Goal: Task Accomplishment & Management: Manage account settings

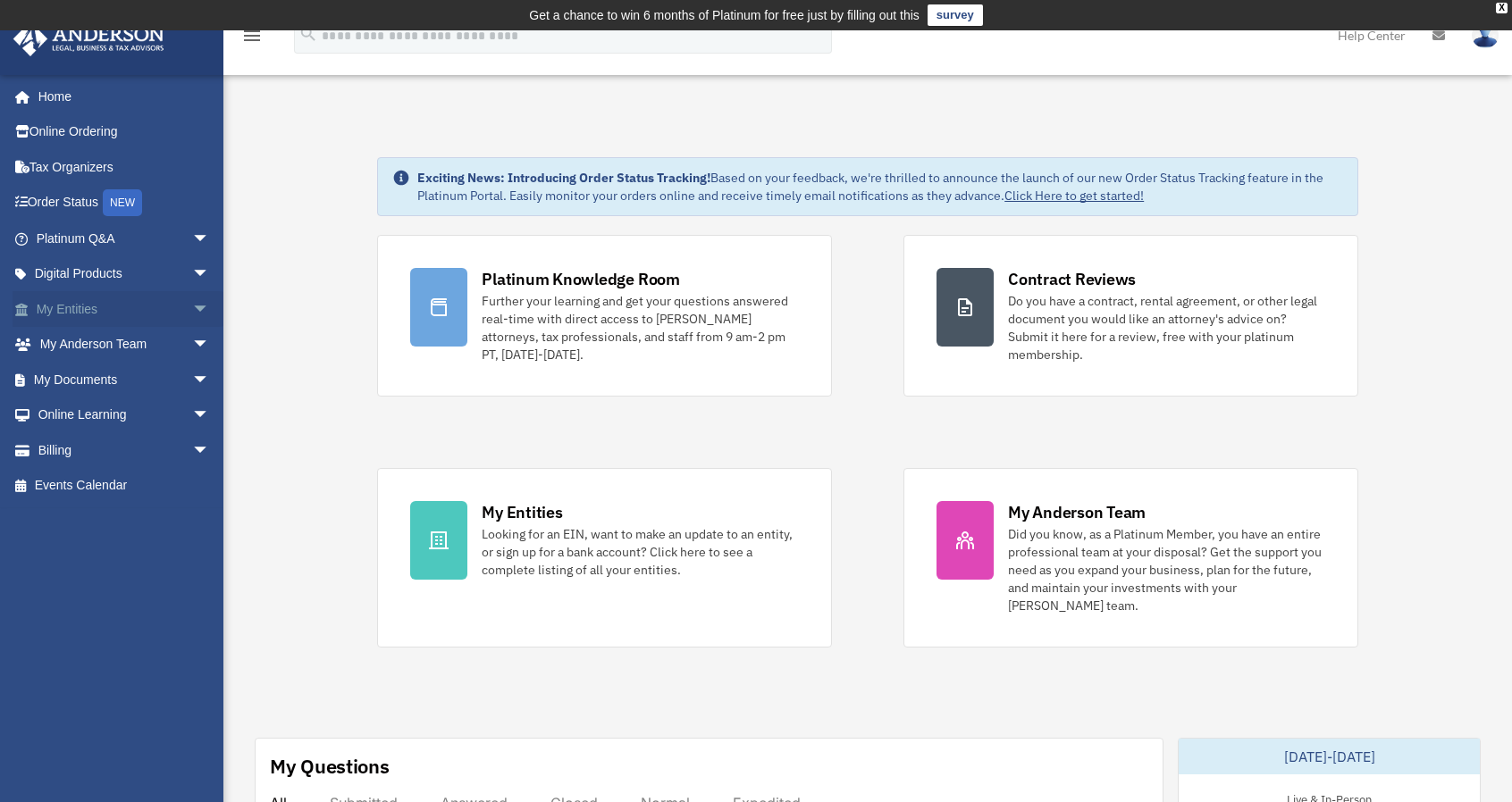
click at [81, 304] on link "My Entities arrow_drop_down" at bounding box center [125, 309] width 225 height 36
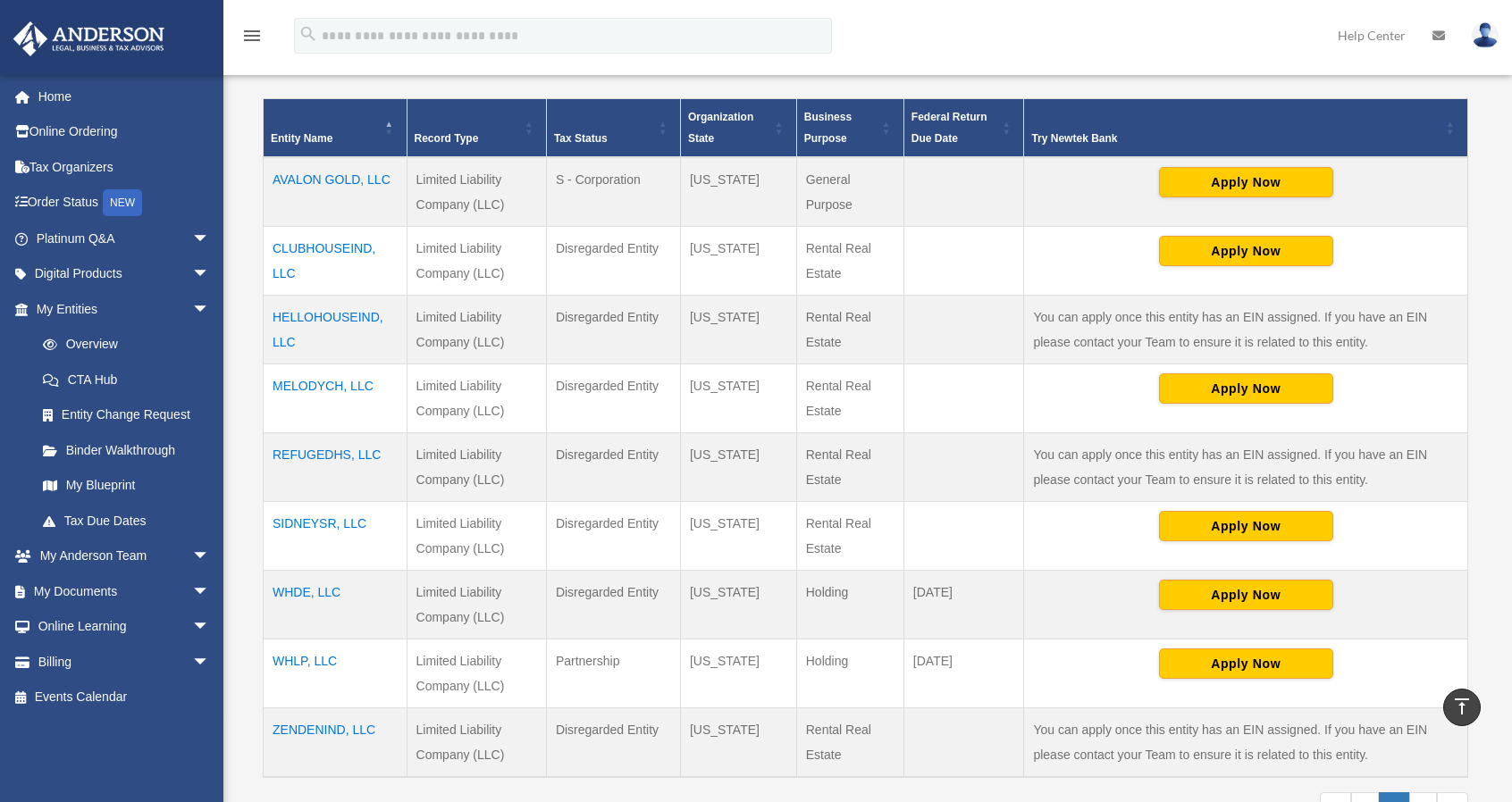
scroll to position [476, 0]
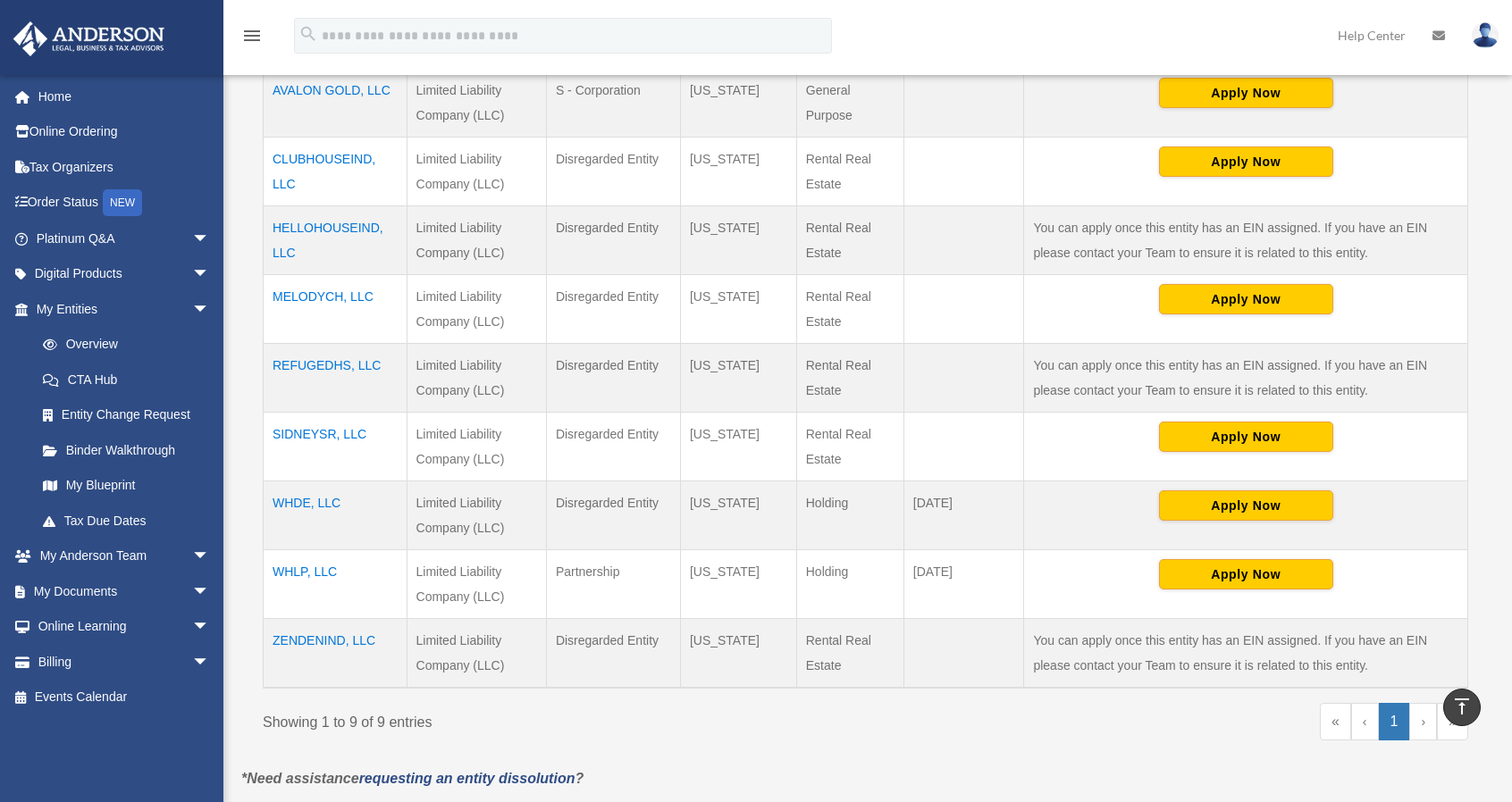
click at [305, 571] on td "WHLP, LLC" at bounding box center [335, 584] width 144 height 69
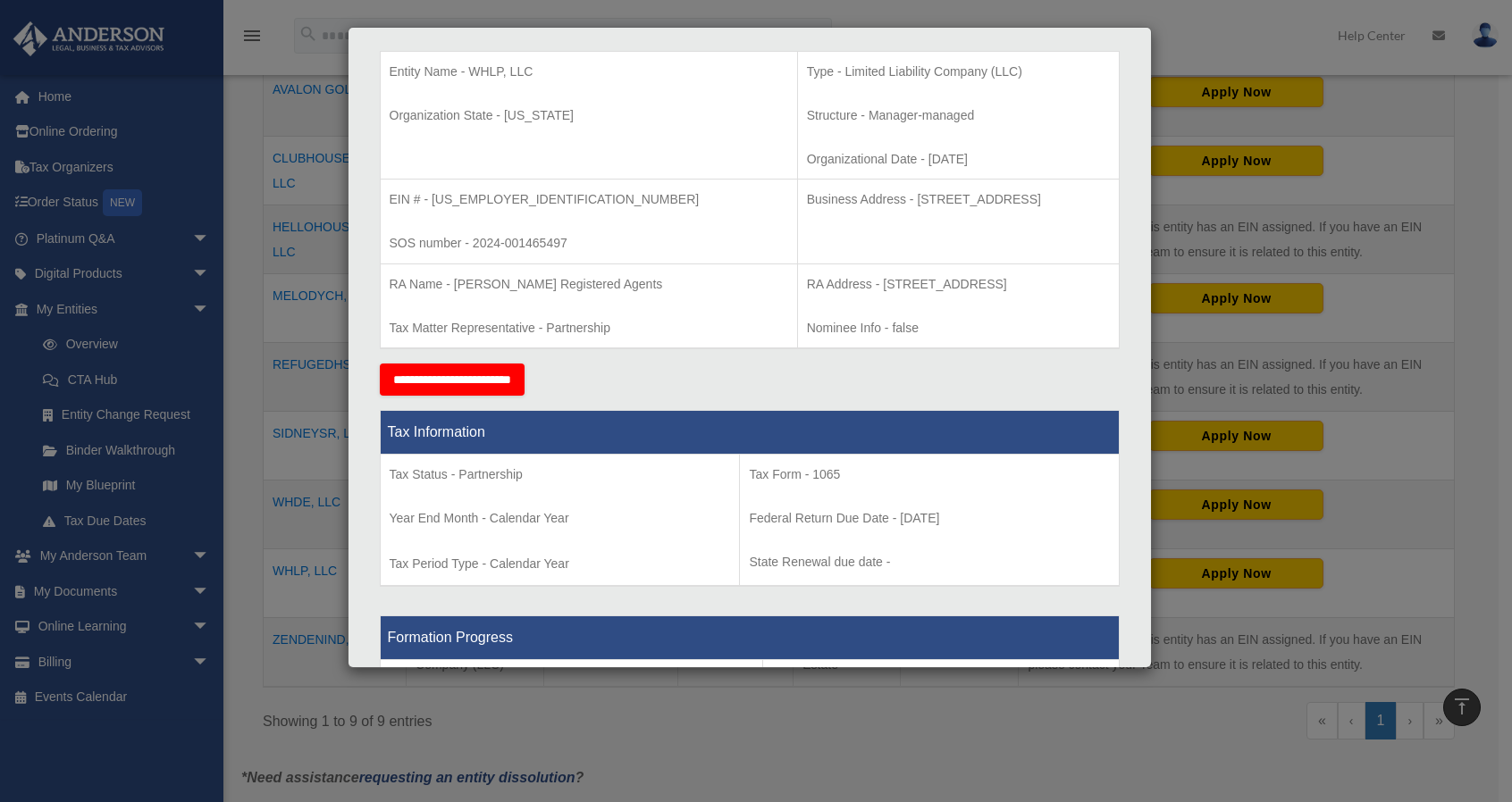
scroll to position [0, 0]
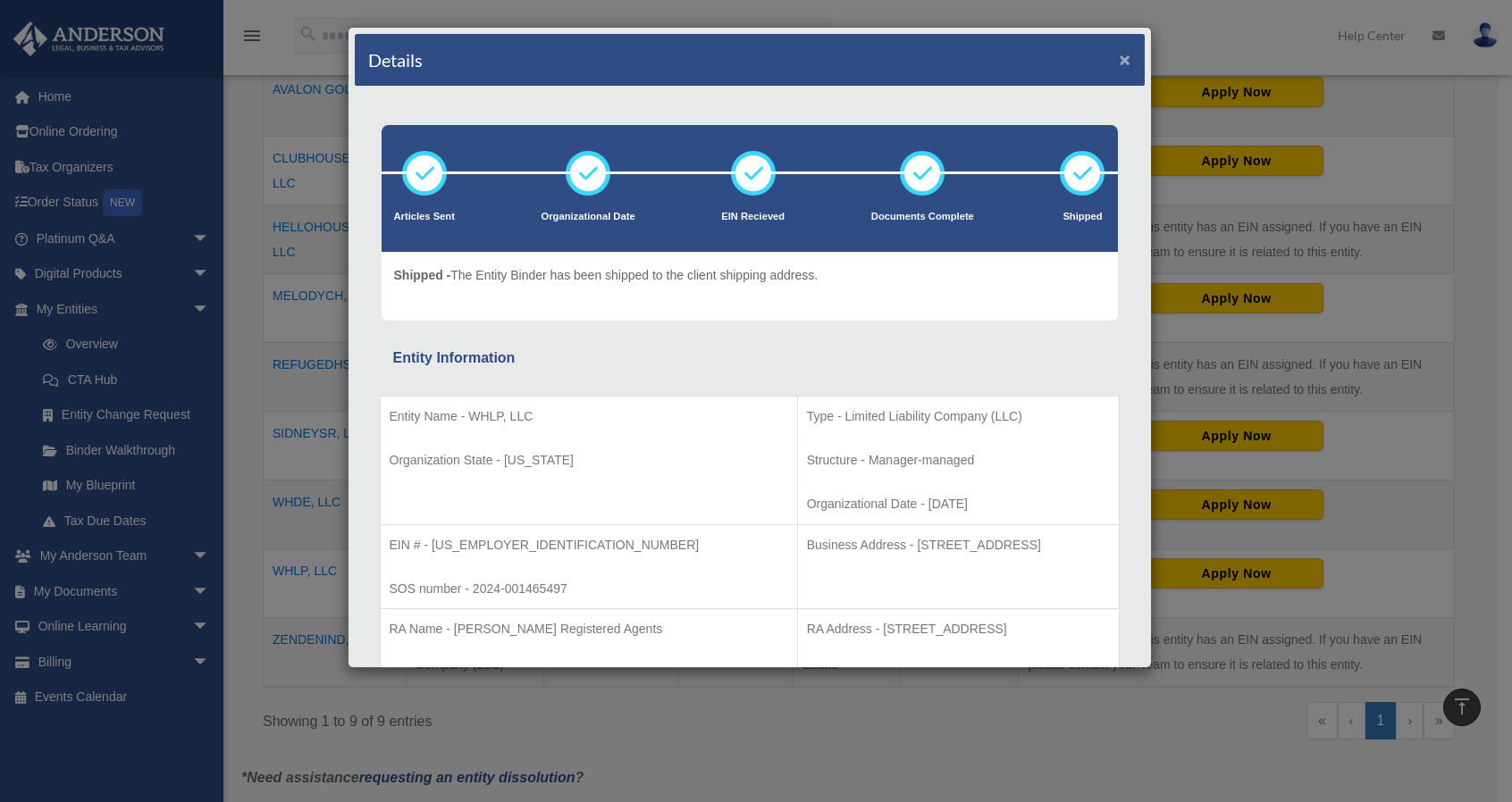
click at [1120, 55] on button "×" at bounding box center [1126, 59] width 12 height 19
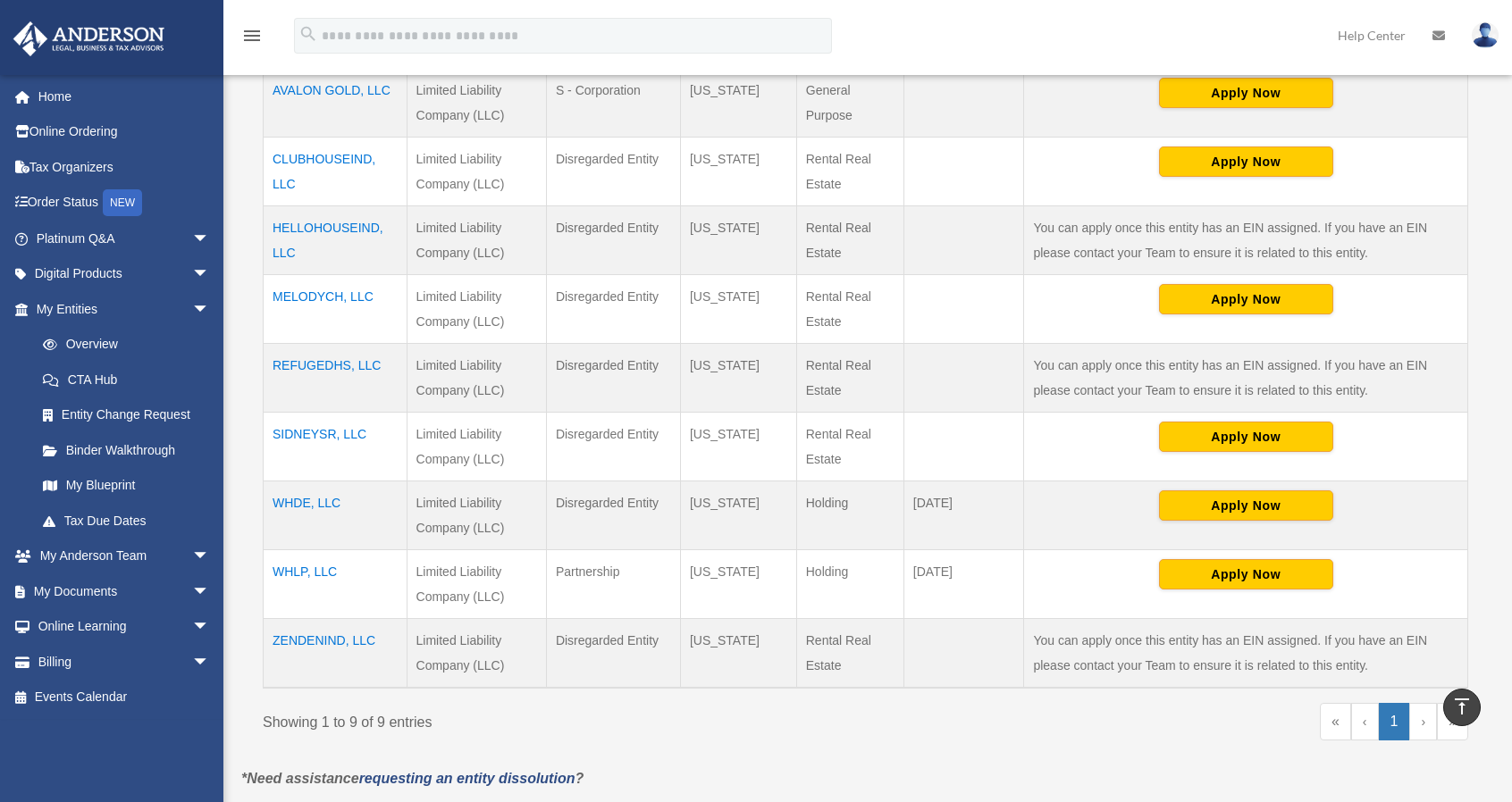
click at [322, 363] on td "REFUGEDHS, LLC" at bounding box center [335, 377] width 144 height 69
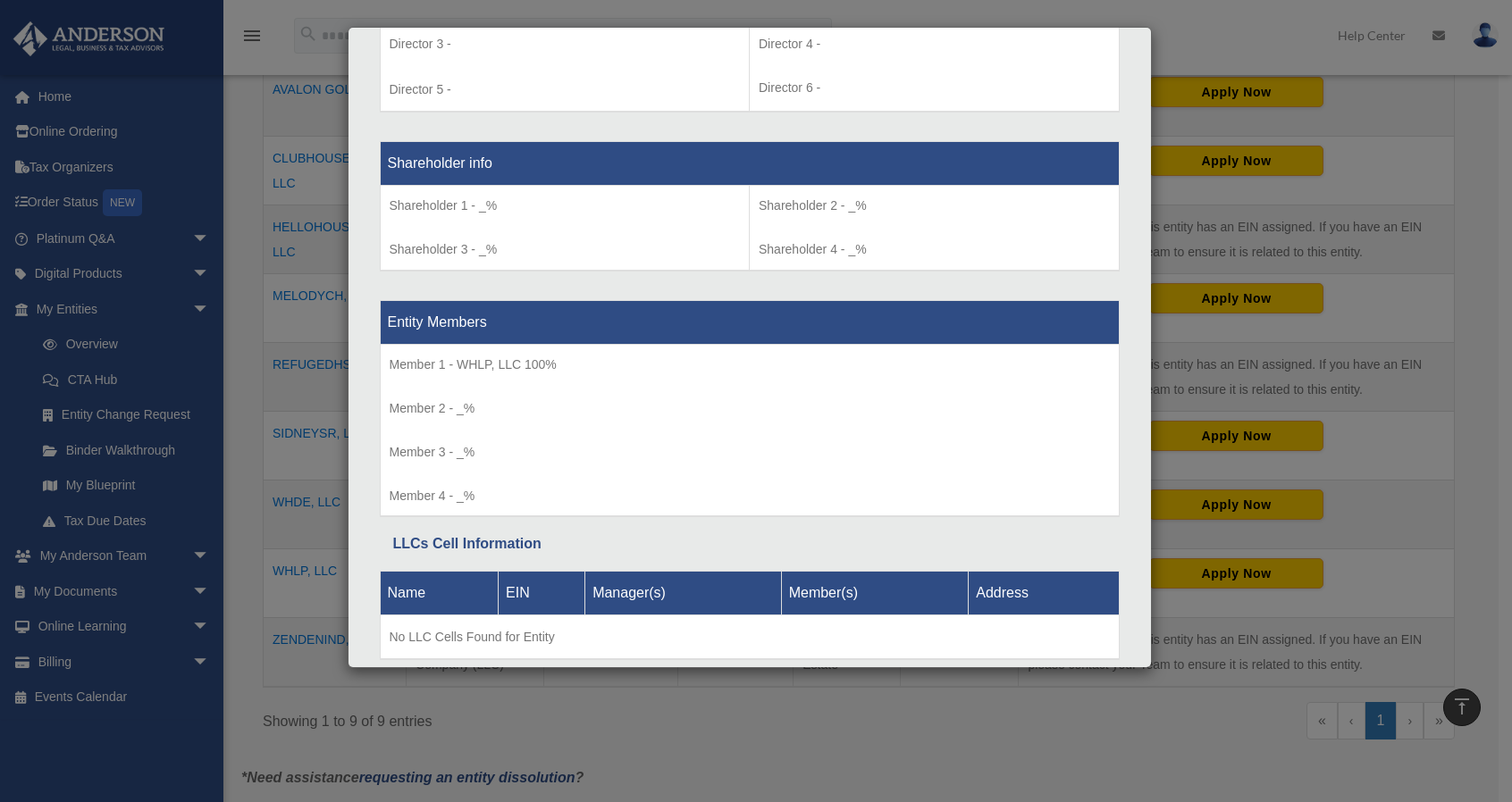
scroll to position [1490, 0]
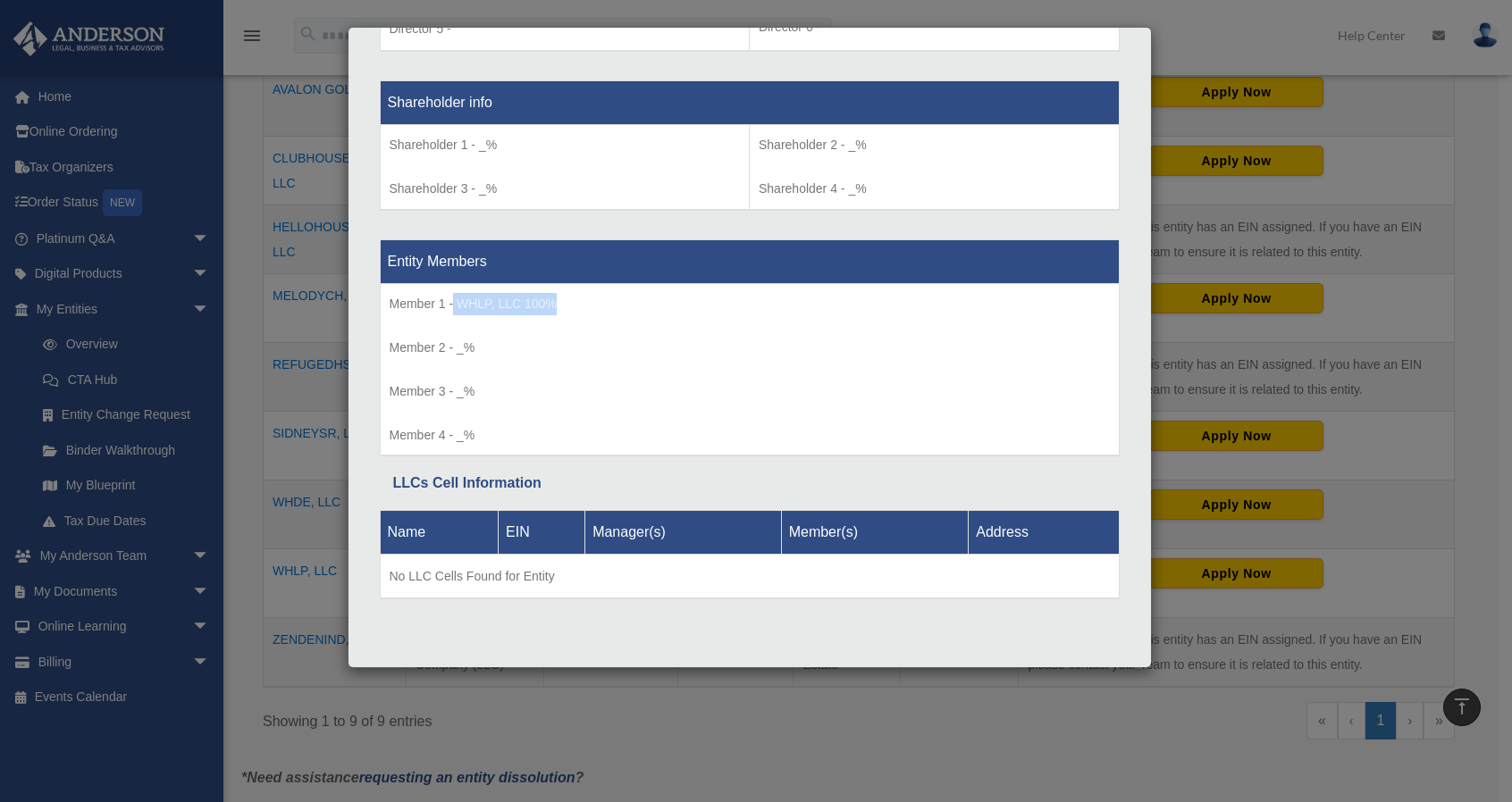
drag, startPoint x: 450, startPoint y: 304, endPoint x: 563, endPoint y: 301, distance: 113.0
click at [563, 301] on p "Member 1 - WHLP, LLC 100%" at bounding box center [750, 304] width 721 height 22
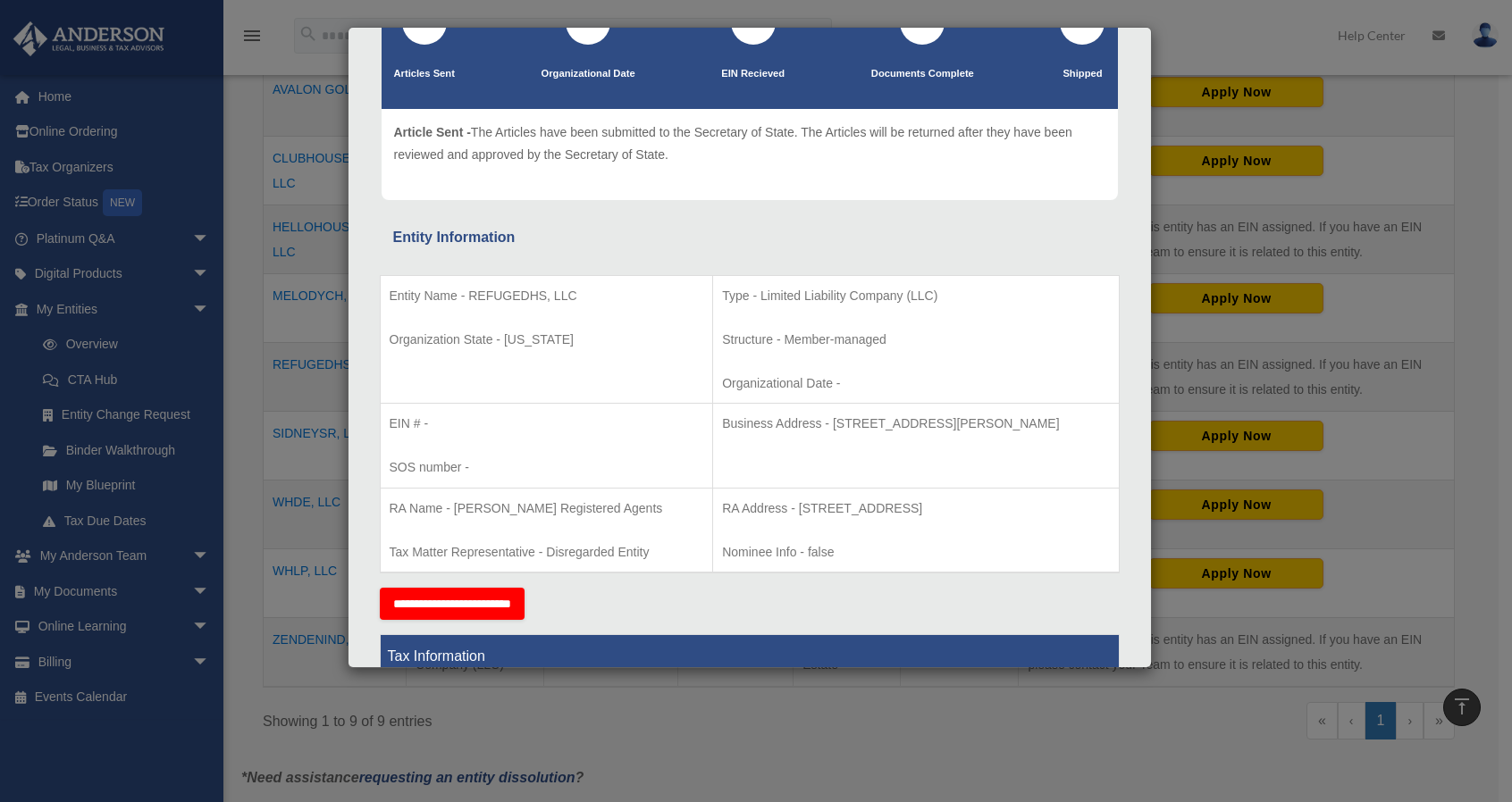
scroll to position [0, 0]
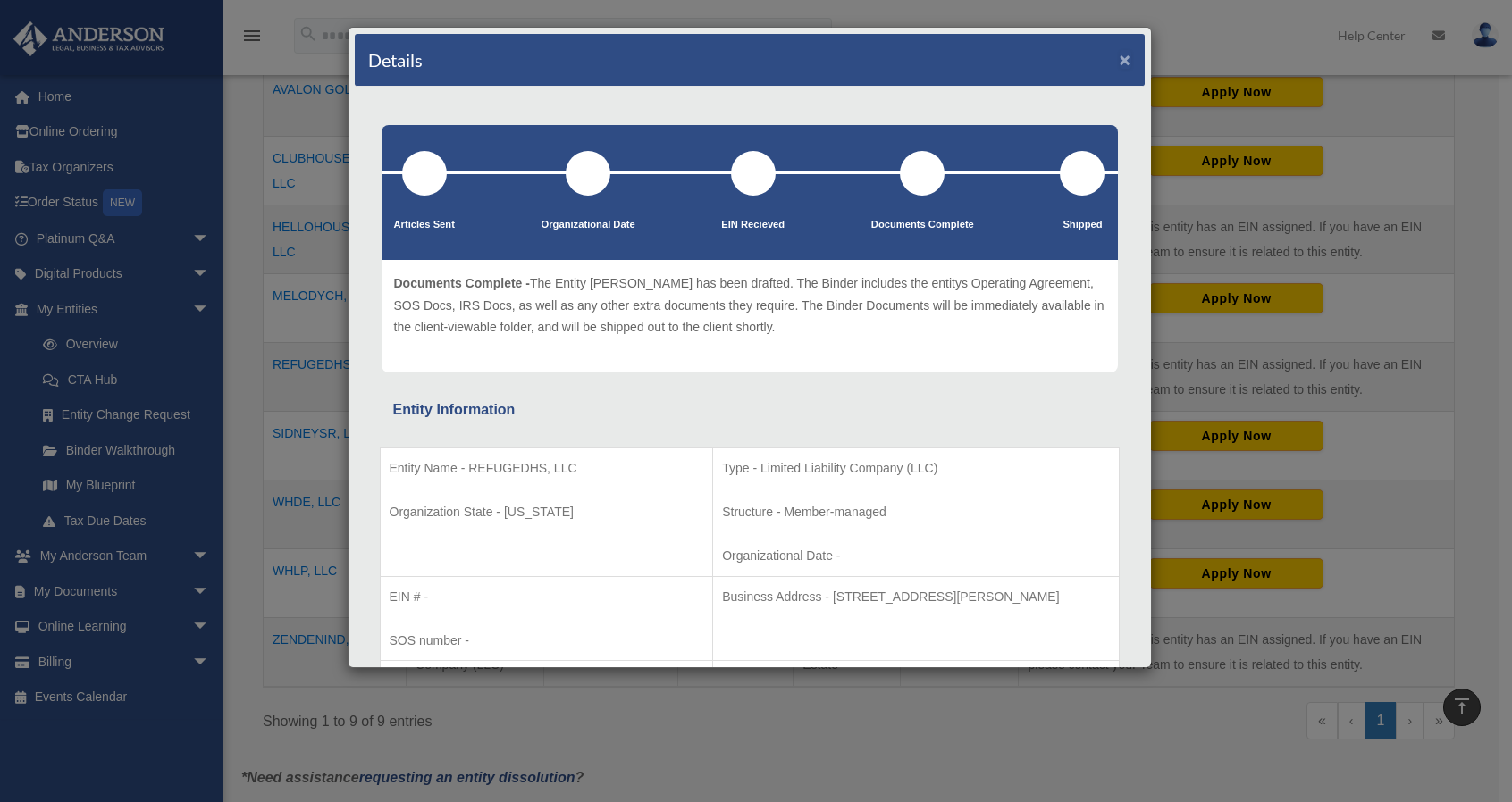
click at [1120, 60] on button "×" at bounding box center [1126, 59] width 12 height 19
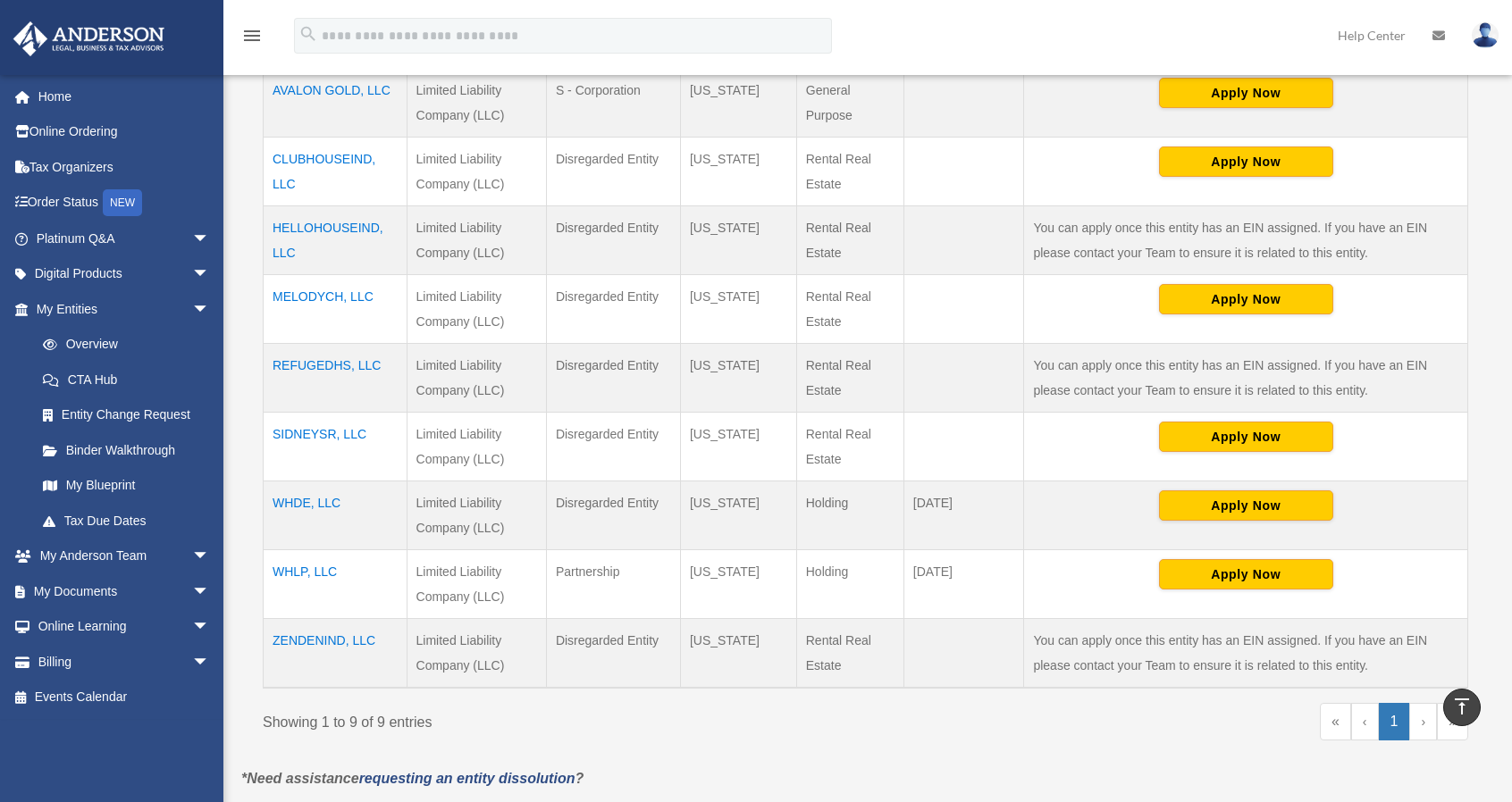
drag, startPoint x: 314, startPoint y: 501, endPoint x: 627, endPoint y: 531, distance: 314.4
click at [619, 531] on tr "WHDE, LLC Limited Liability Company (LLC) Disregarded Entity [US_STATE] Holding…" at bounding box center [865, 515] width 1205 height 69
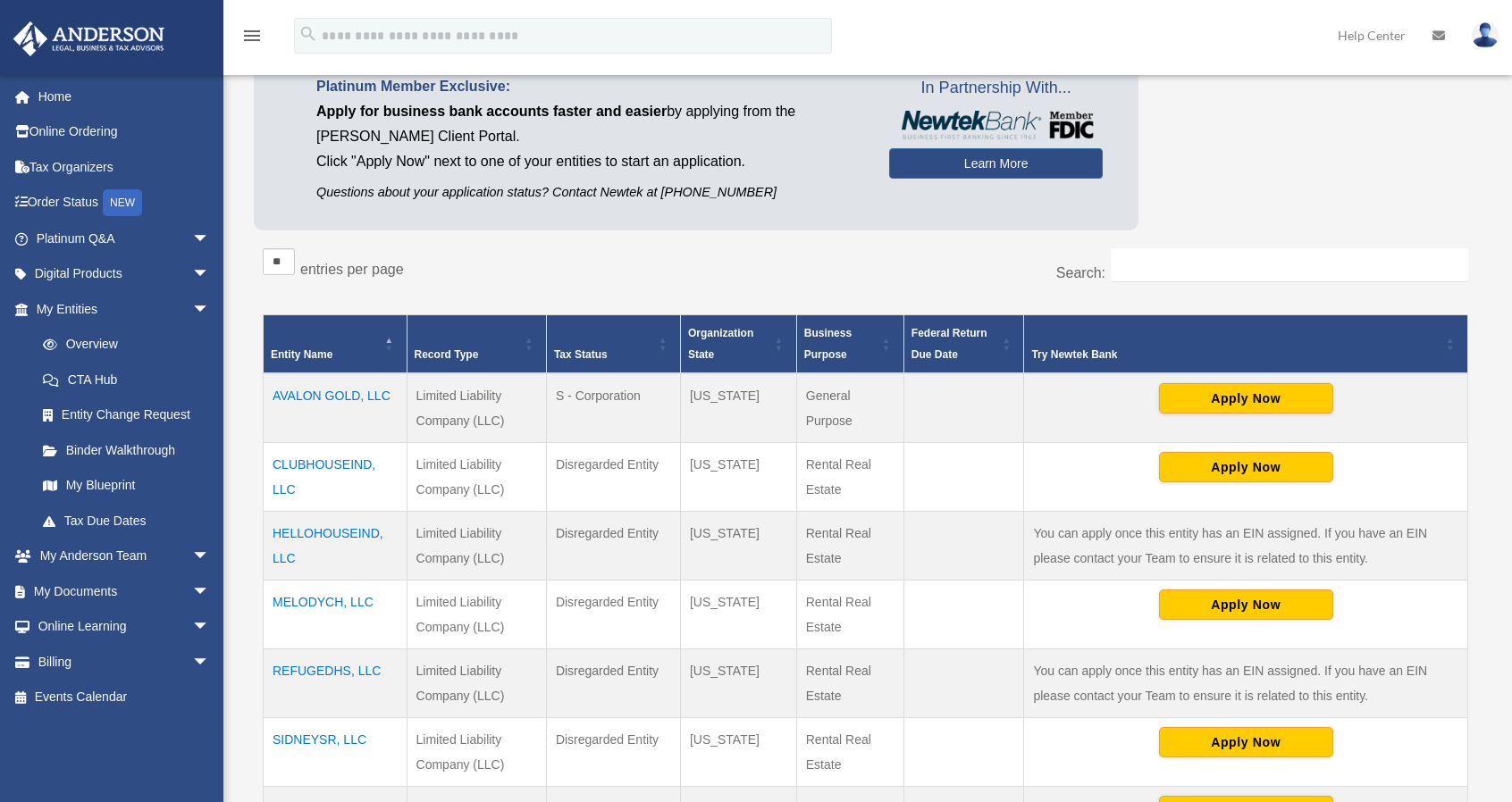
scroll to position [179, 0]
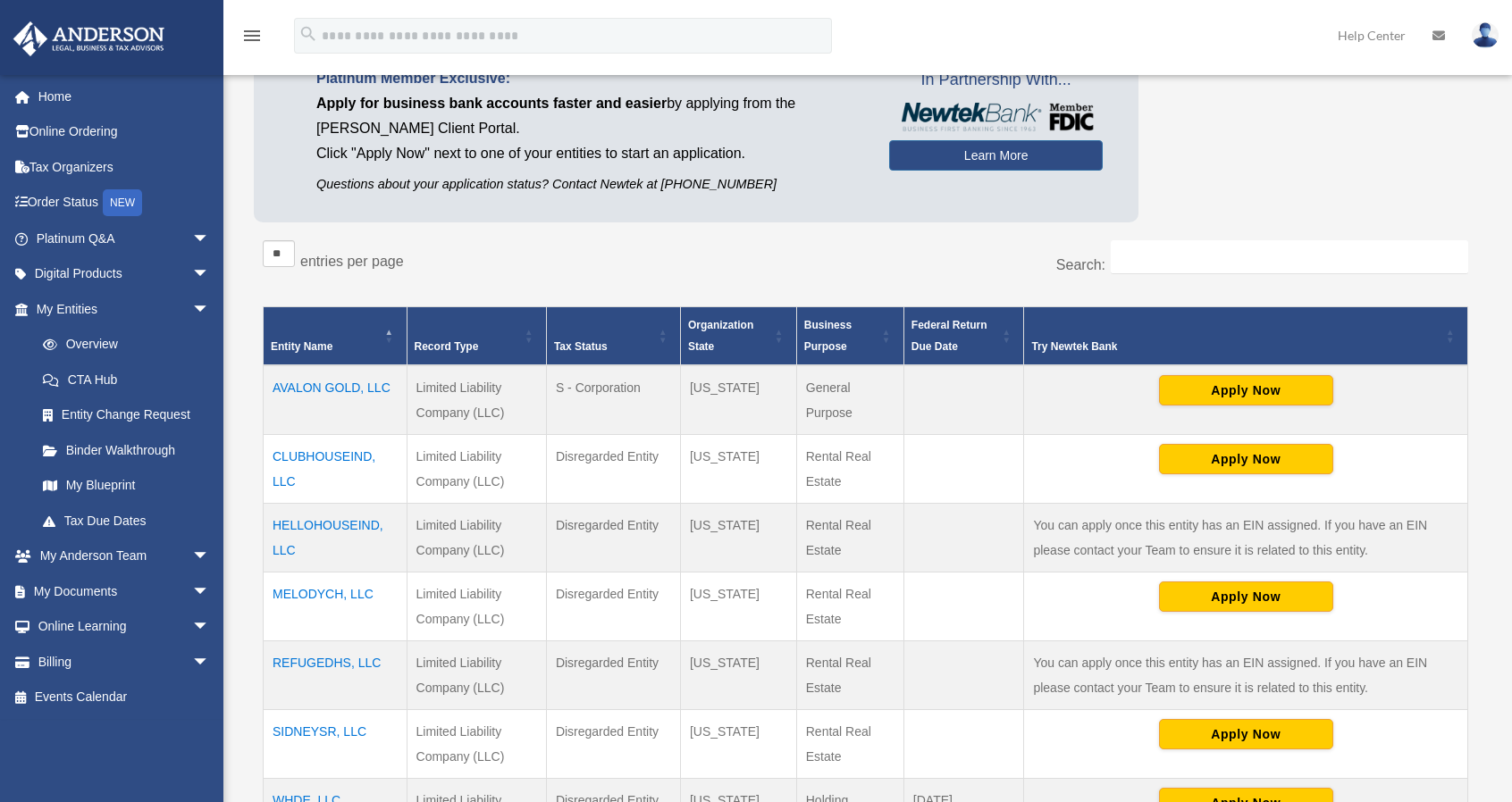
click at [1490, 44] on img at bounding box center [1485, 35] width 27 height 26
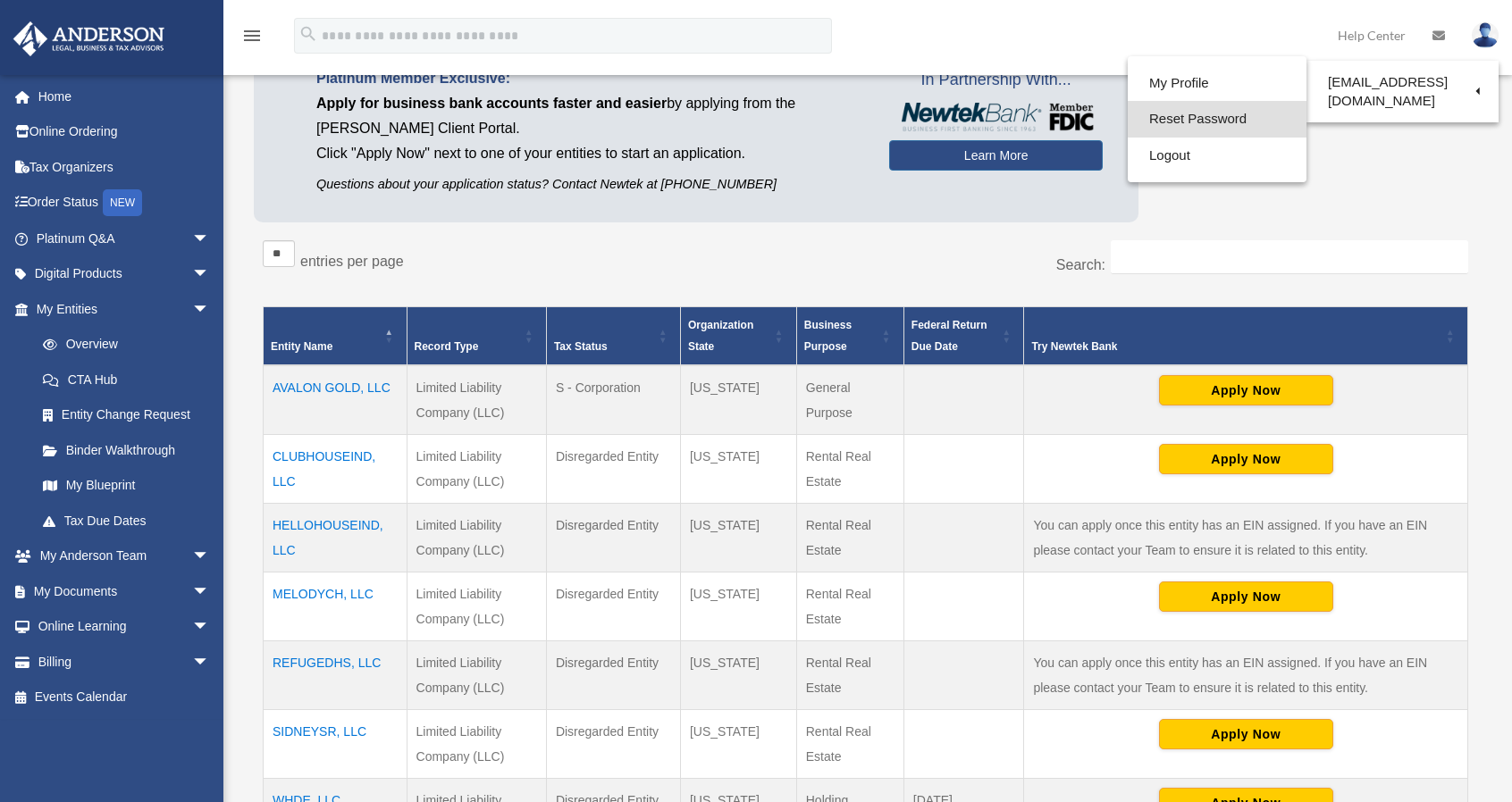
click at [1189, 117] on link "Reset Password" at bounding box center [1217, 119] width 179 height 37
